Goal: Task Accomplishment & Management: Manage account settings

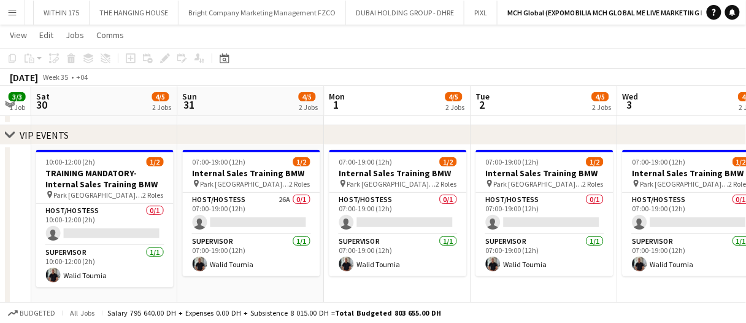
scroll to position [0, 412]
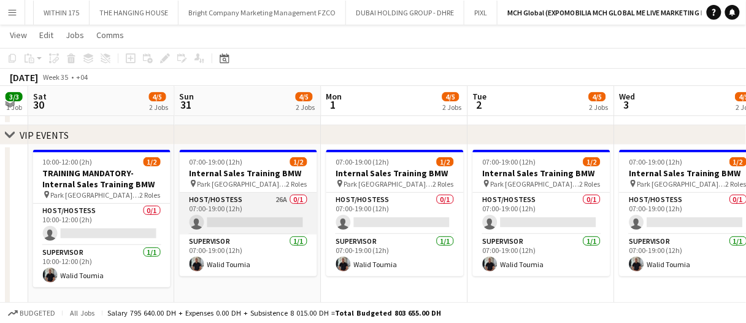
click at [255, 213] on app-card-role "Host/Hostess 26A 0/1 07:00-19:00 (12h) single-neutral-actions" at bounding box center [248, 214] width 137 height 42
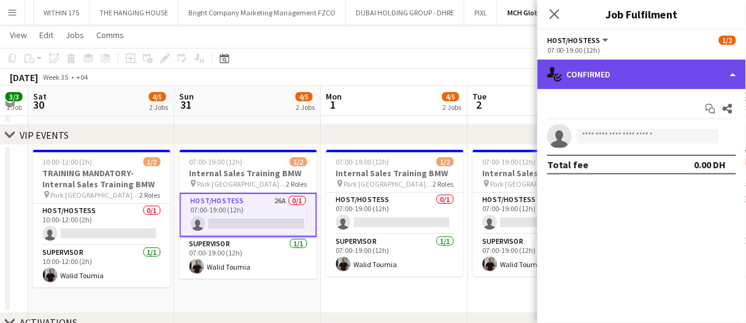
click at [691, 74] on div "single-neutral-actions-check-2 Confirmed" at bounding box center [641, 74] width 209 height 29
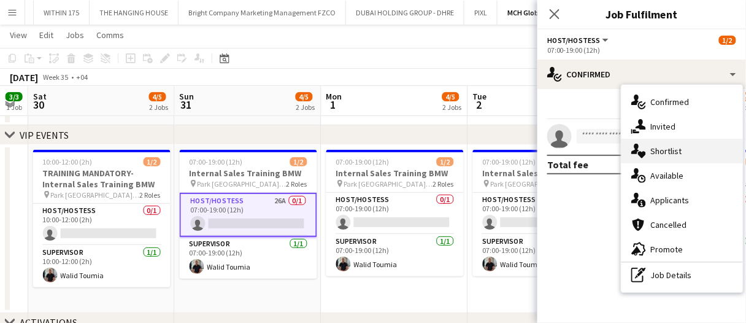
click at [704, 147] on div "single-neutral-actions-heart Shortlist" at bounding box center [681, 151] width 121 height 25
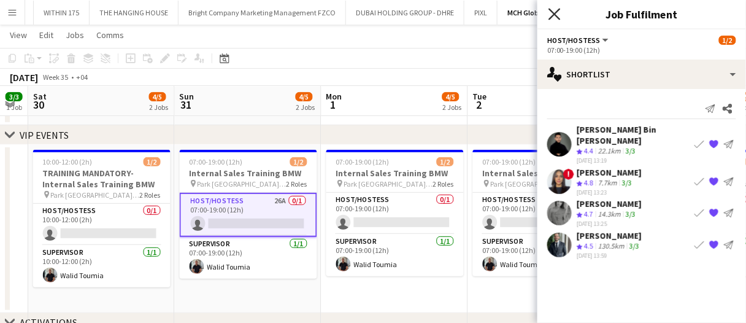
click at [552, 14] on icon "Close pop-in" at bounding box center [554, 14] width 12 height 12
